Goal: Information Seeking & Learning: Learn about a topic

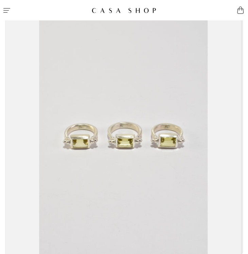
click at [7, 10] on icon "Menu" at bounding box center [6, 10] width 7 height 4
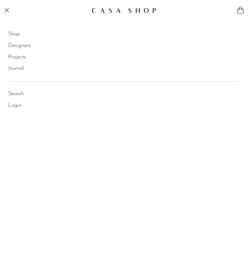
click at [13, 34] on link "Shop" at bounding box center [14, 34] width 12 height 9
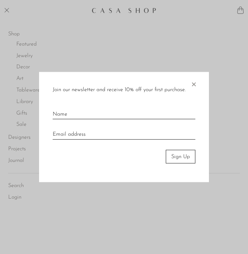
click at [196, 84] on span "×" at bounding box center [193, 83] width 7 height 22
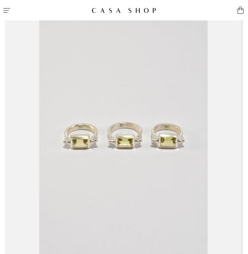
click at [7, 10] on icon "Menu" at bounding box center [6, 10] width 7 height 4
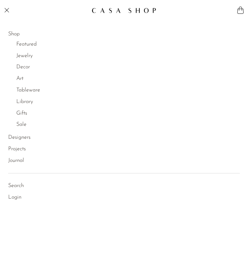
click at [21, 67] on link "Decor" at bounding box center [23, 67] width 14 height 9
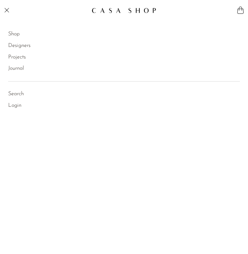
click at [15, 34] on link "Shop" at bounding box center [14, 34] width 12 height 9
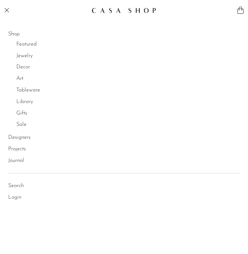
click at [25, 65] on link "Decor" at bounding box center [23, 67] width 14 height 9
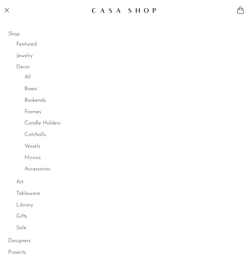
click at [30, 79] on link "All" at bounding box center [27, 77] width 6 height 9
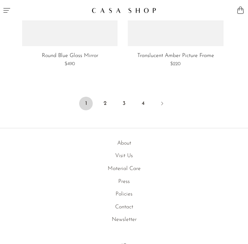
scroll to position [3029, 0]
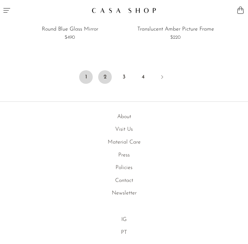
click at [105, 72] on link "2" at bounding box center [105, 77] width 14 height 14
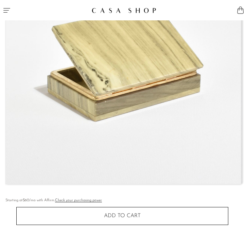
scroll to position [112, 0]
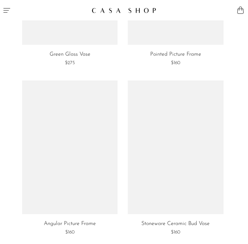
scroll to position [3002, 0]
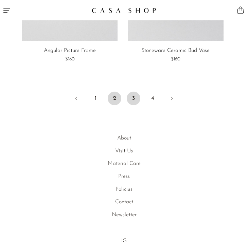
click at [131, 92] on link "3" at bounding box center [134, 99] width 14 height 14
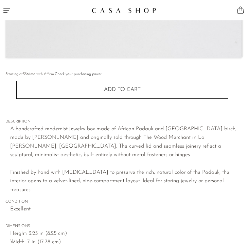
scroll to position [72, 0]
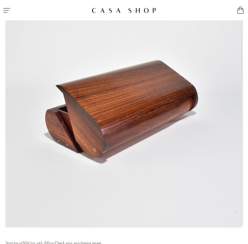
click at [156, 128] on img at bounding box center [123, 109] width 235 height 236
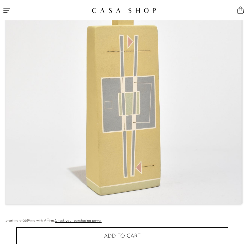
scroll to position [97, 0]
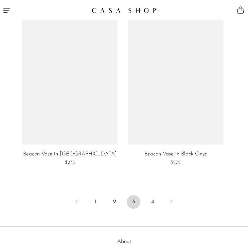
scroll to position [3049, 0]
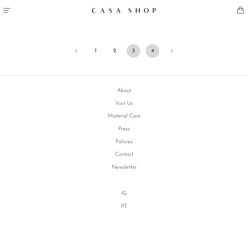
click at [151, 44] on link "4" at bounding box center [153, 51] width 14 height 14
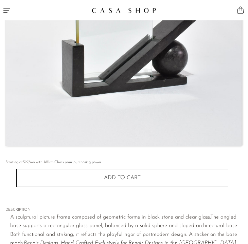
scroll to position [61, 0]
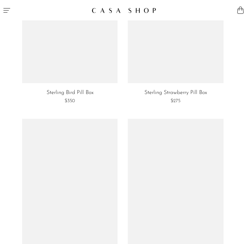
scroll to position [438, 0]
